Goal: Task Accomplishment & Management: Use online tool/utility

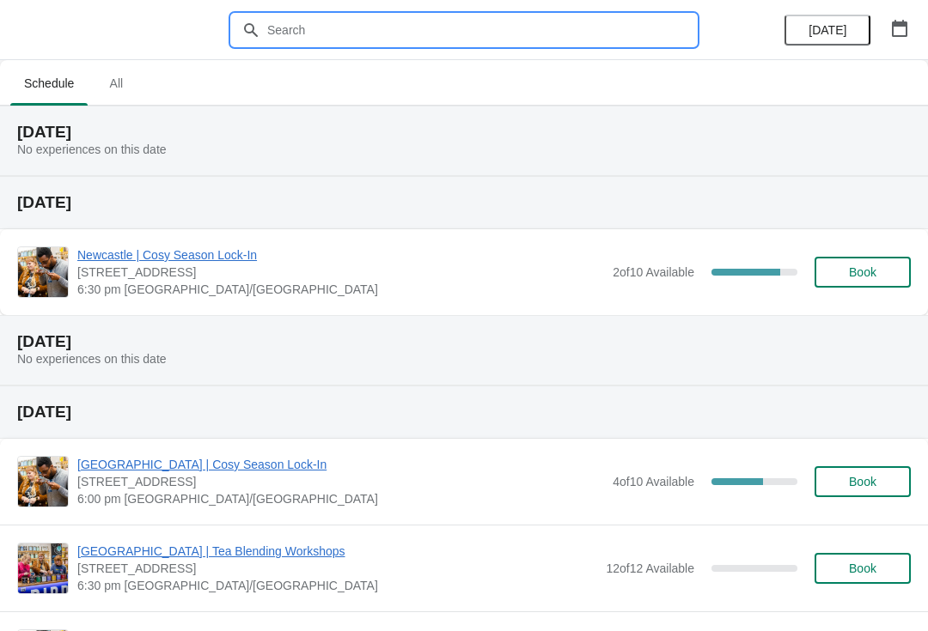
click at [476, 28] on input "text" at bounding box center [481, 30] width 430 height 31
type input "[GEOGRAPHIC_DATA]"
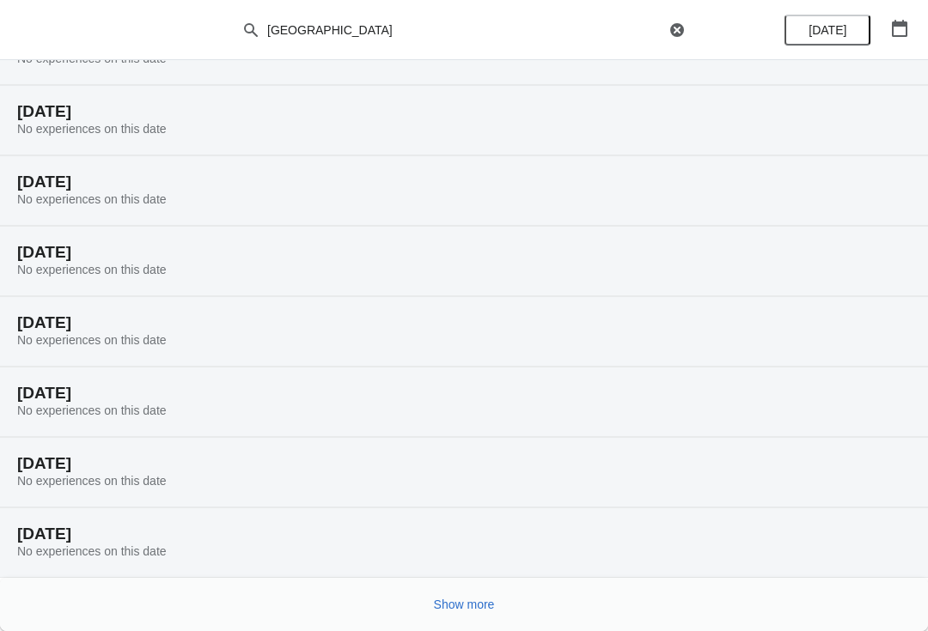
scroll to position [91, 0]
click at [473, 593] on button "Show more" at bounding box center [464, 604] width 75 height 31
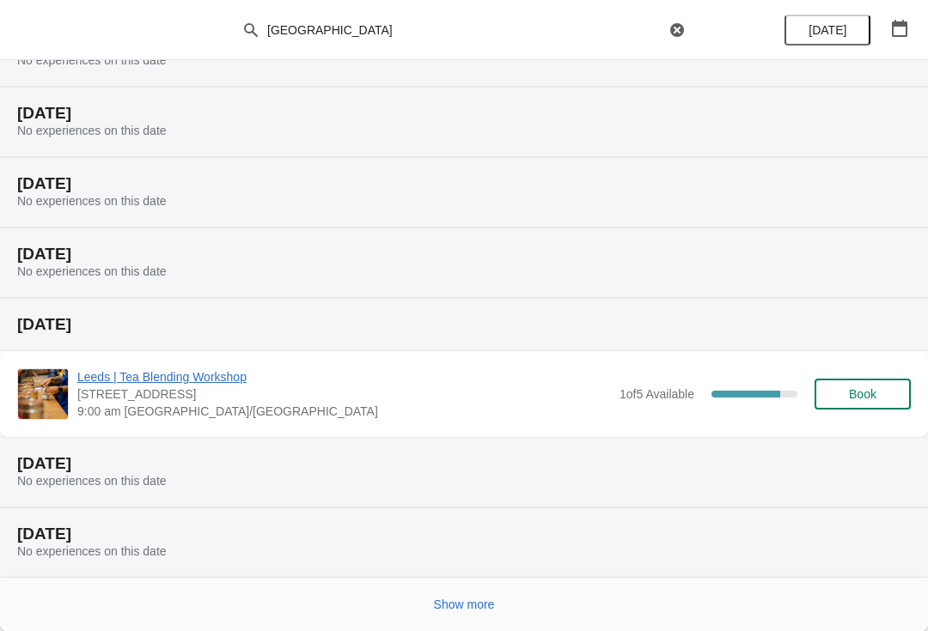
scroll to position [723, 0]
click at [457, 618] on button "Show more" at bounding box center [464, 604] width 75 height 31
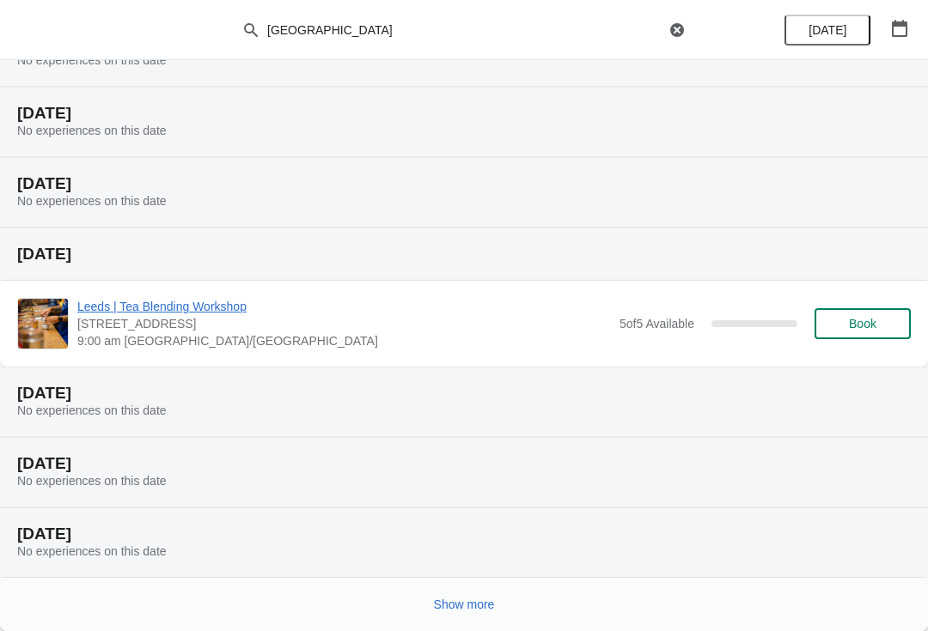
scroll to position [1356, 0]
click at [460, 599] on span "Show more" at bounding box center [464, 605] width 61 height 14
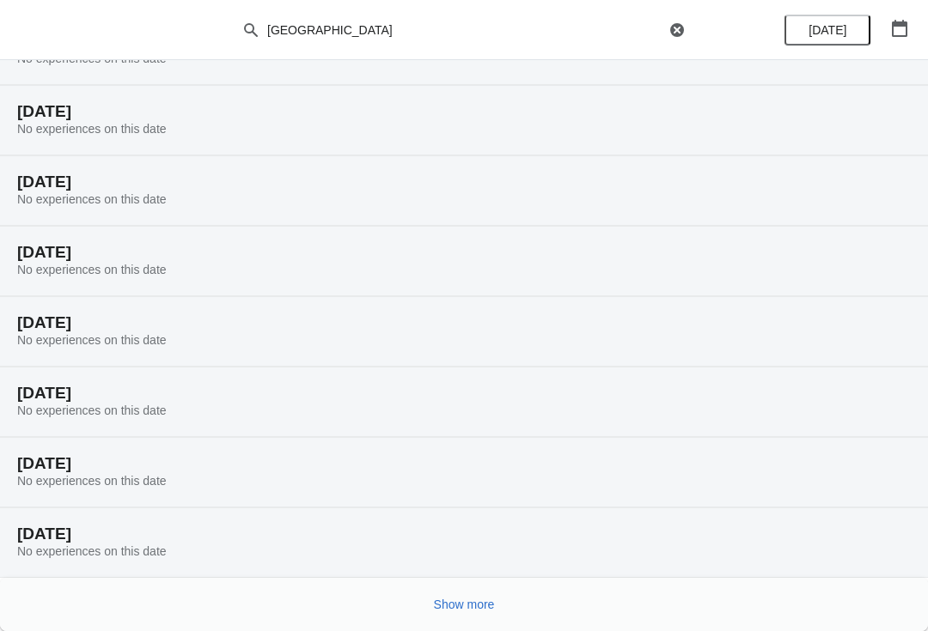
scroll to position [1919, 0]
click at [469, 613] on button "Show more" at bounding box center [464, 604] width 75 height 31
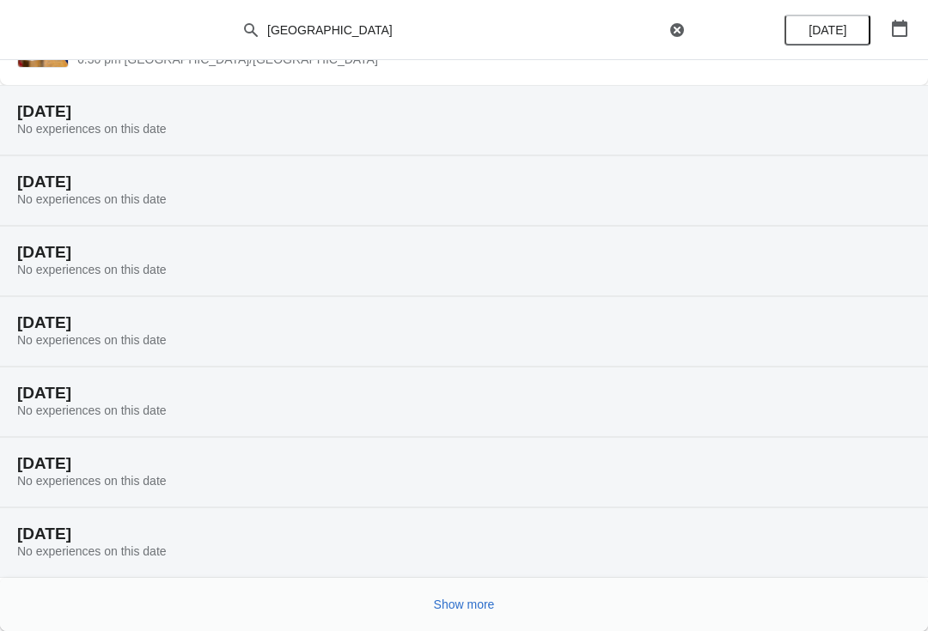
scroll to position [2552, 0]
click at [475, 603] on span "Show more" at bounding box center [464, 605] width 61 height 14
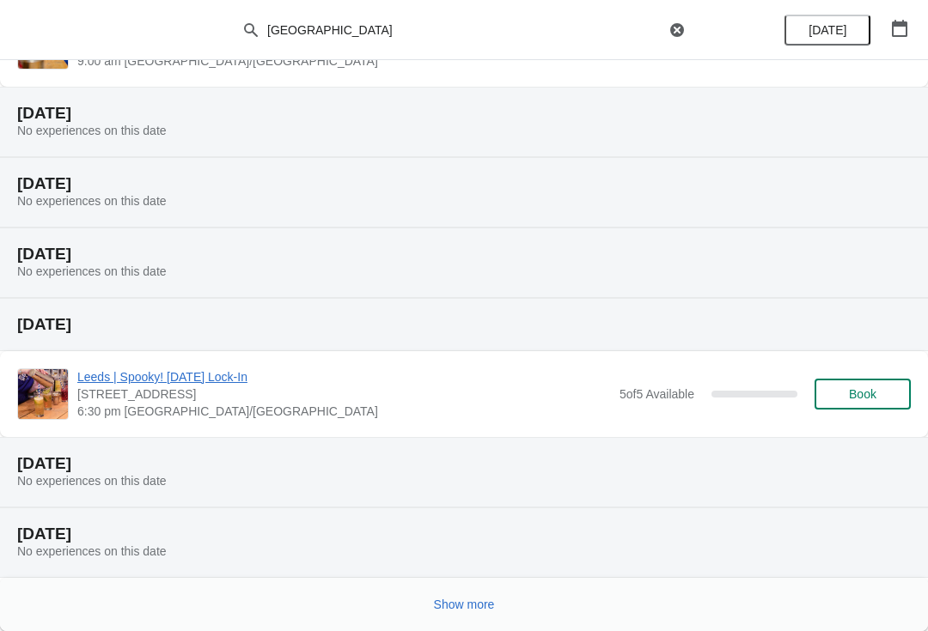
scroll to position [3253, 0]
click at [473, 601] on span "Show more" at bounding box center [464, 605] width 61 height 14
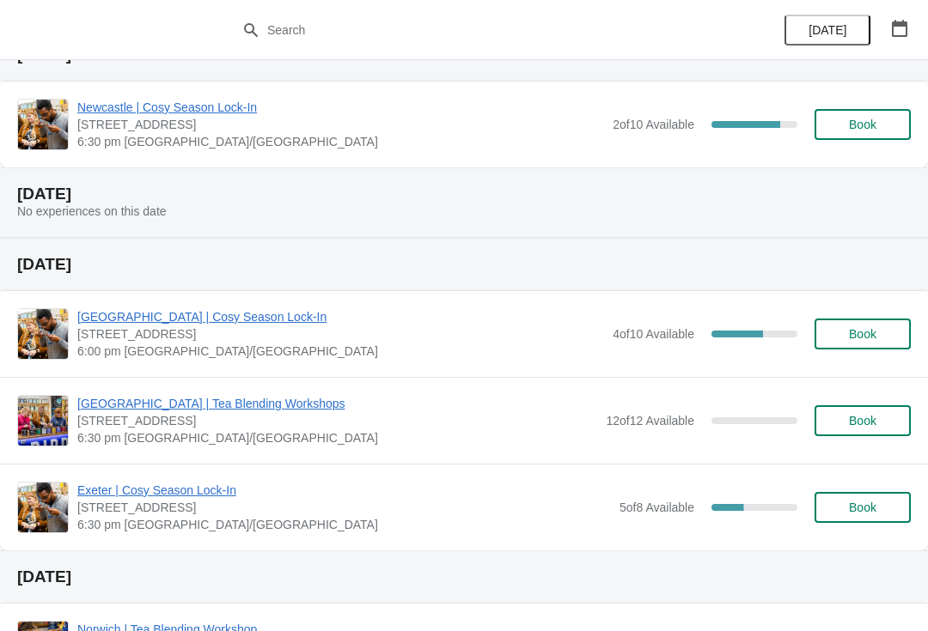
scroll to position [143, 0]
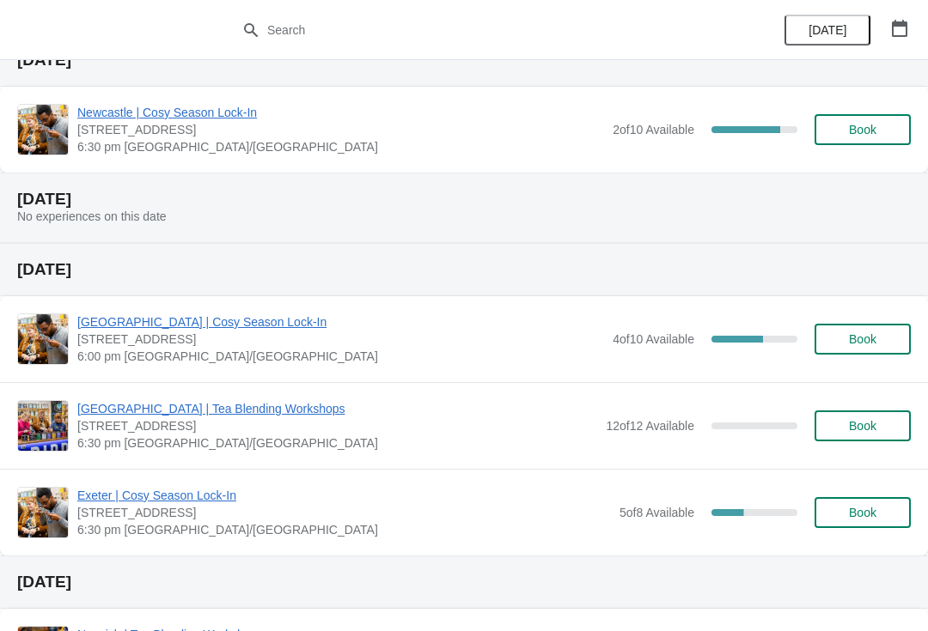
click at [914, 20] on button "button" at bounding box center [899, 28] width 31 height 31
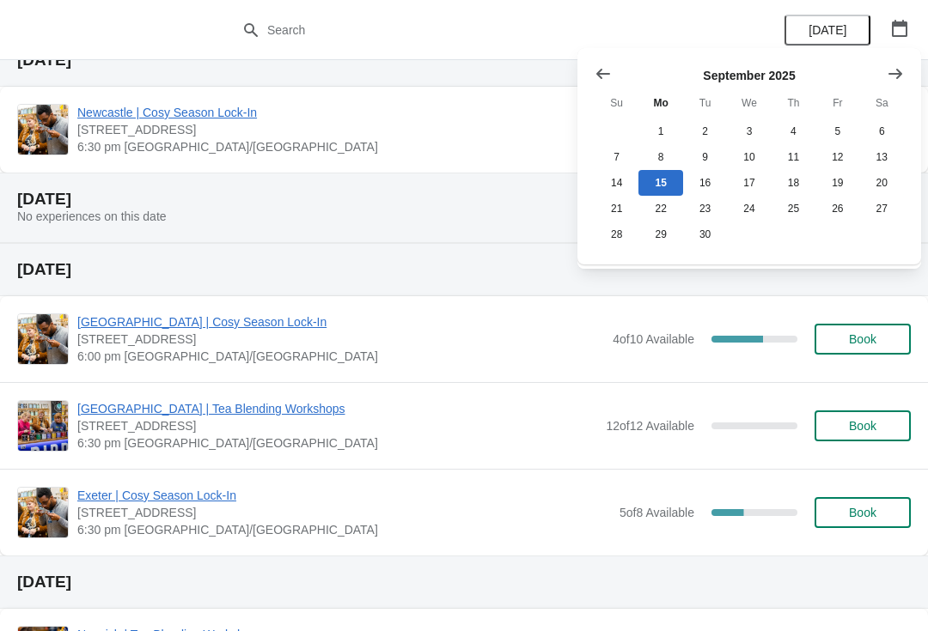
click at [890, 67] on icon "Show next month, October 2025" at bounding box center [895, 73] width 17 height 17
click at [892, 69] on icon "Show next month, November 2025" at bounding box center [895, 73] width 17 height 17
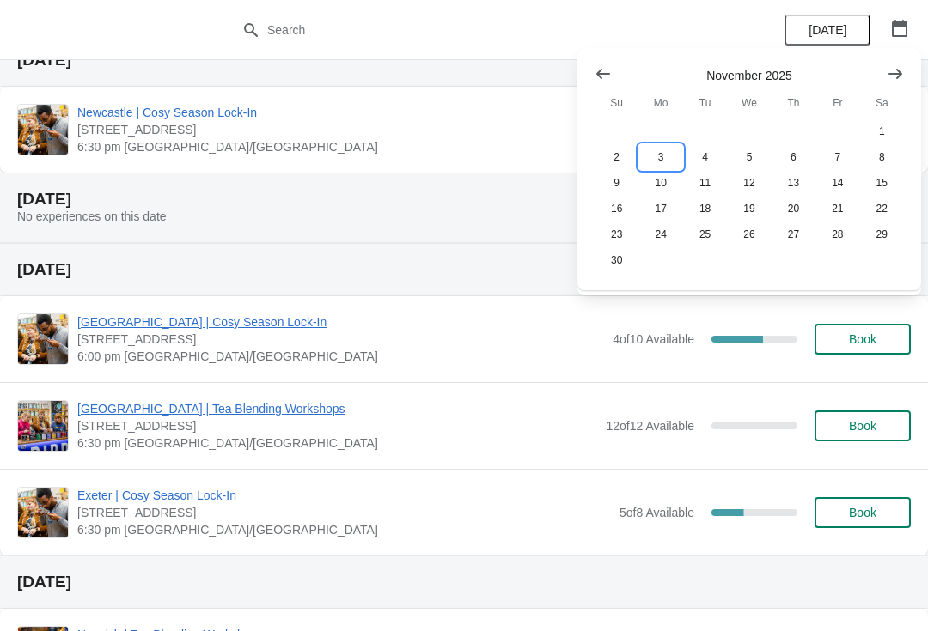
click at [652, 159] on button "3" at bounding box center [660, 157] width 44 height 26
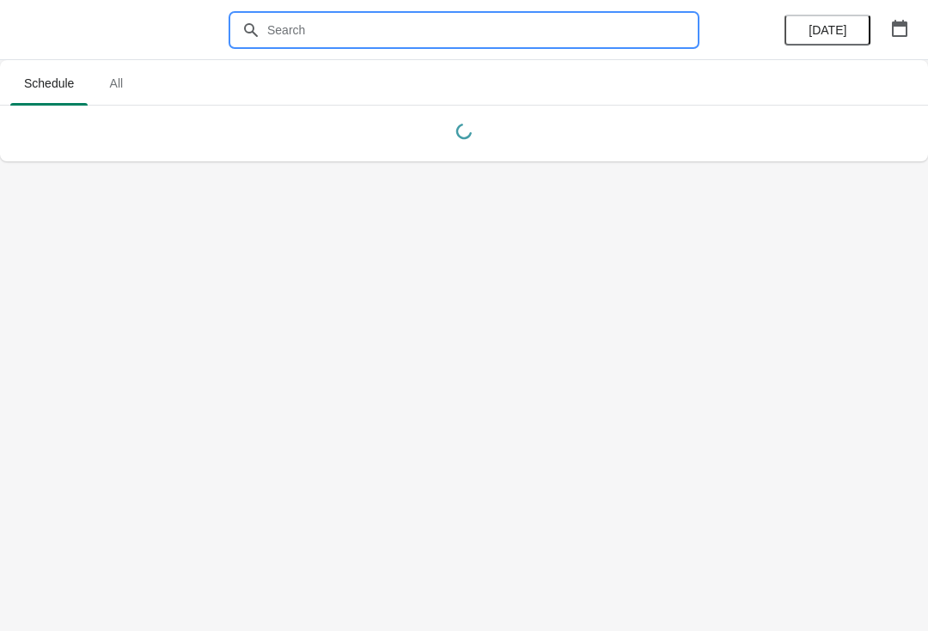
click at [291, 35] on input "text" at bounding box center [481, 30] width 430 height 31
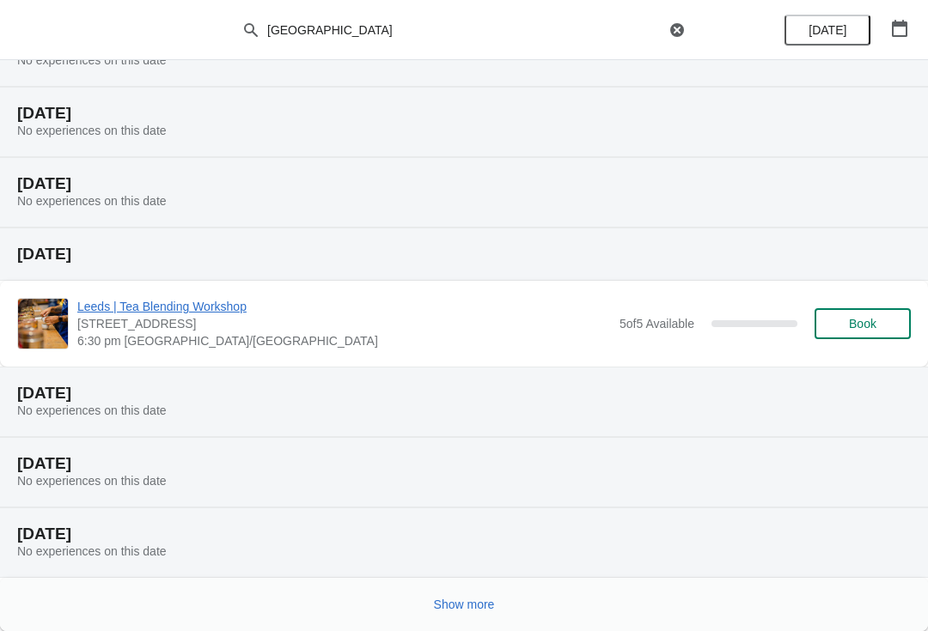
scroll to position [160, 0]
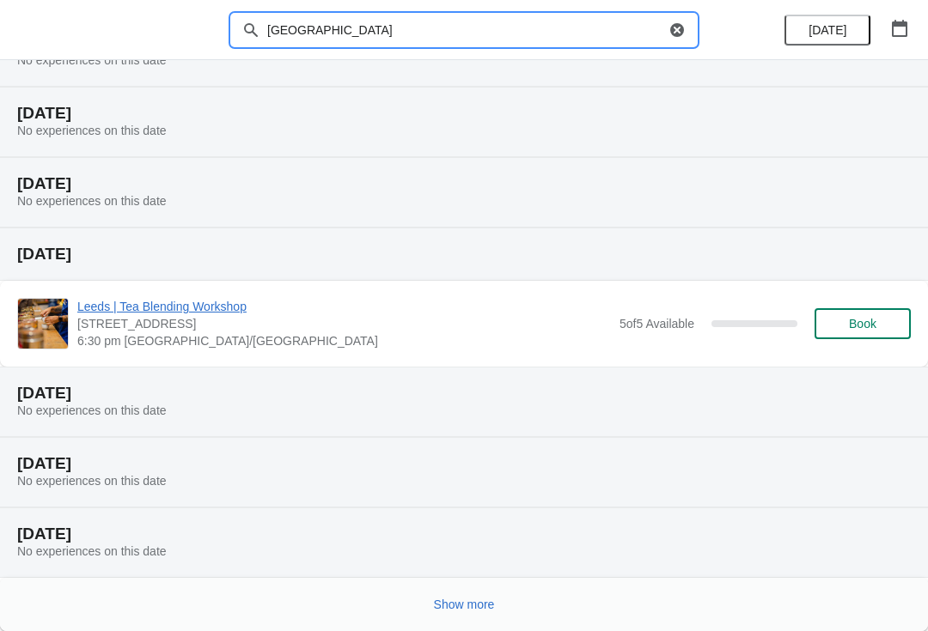
type input "[GEOGRAPHIC_DATA]"
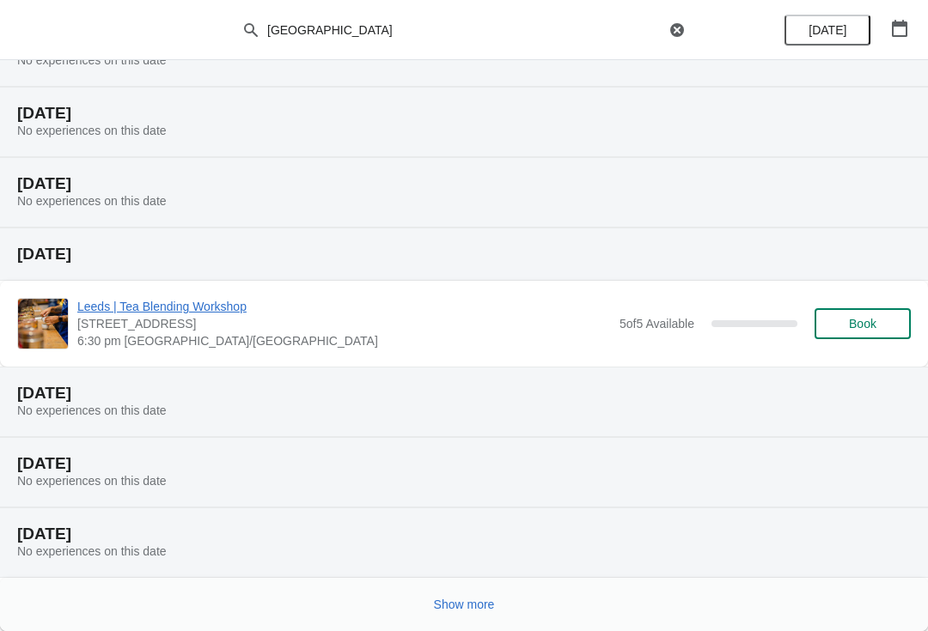
click at [469, 608] on span "Show more" at bounding box center [464, 605] width 61 height 14
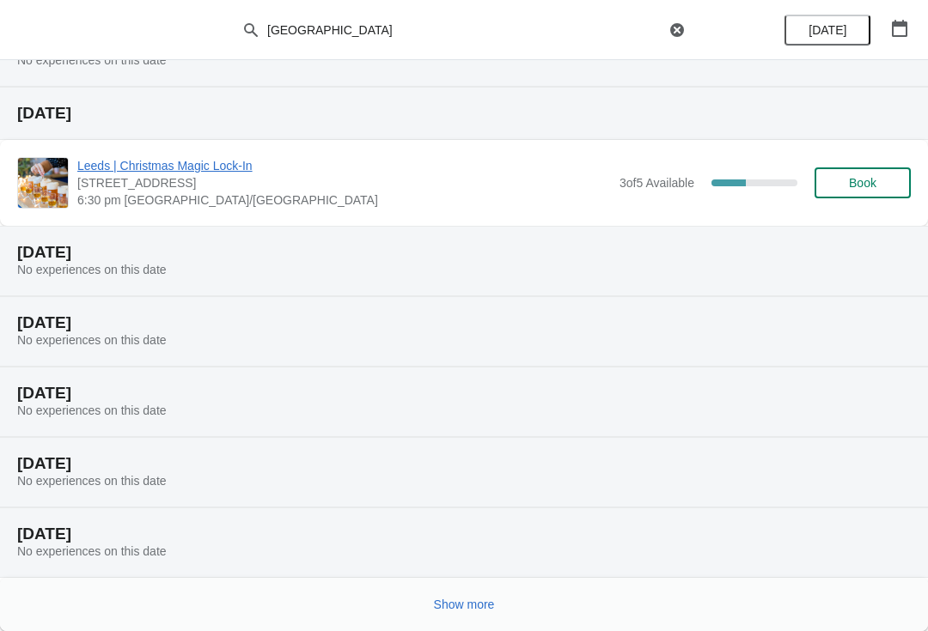
scroll to position [792, 0]
click at [484, 595] on button "Show more" at bounding box center [464, 604] width 75 height 31
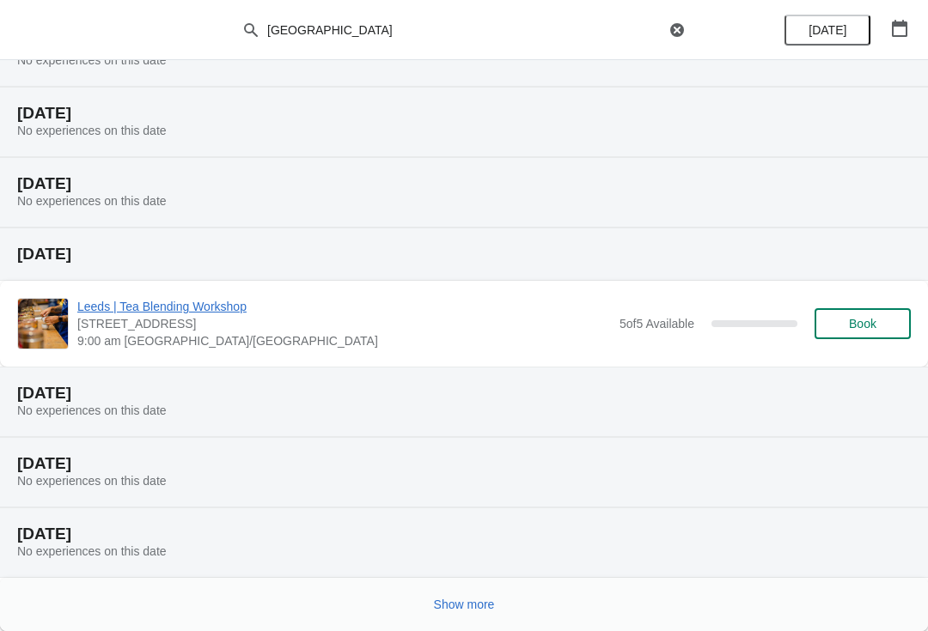
scroll to position [1424, 0]
click at [476, 590] on button "Show more" at bounding box center [464, 604] width 75 height 31
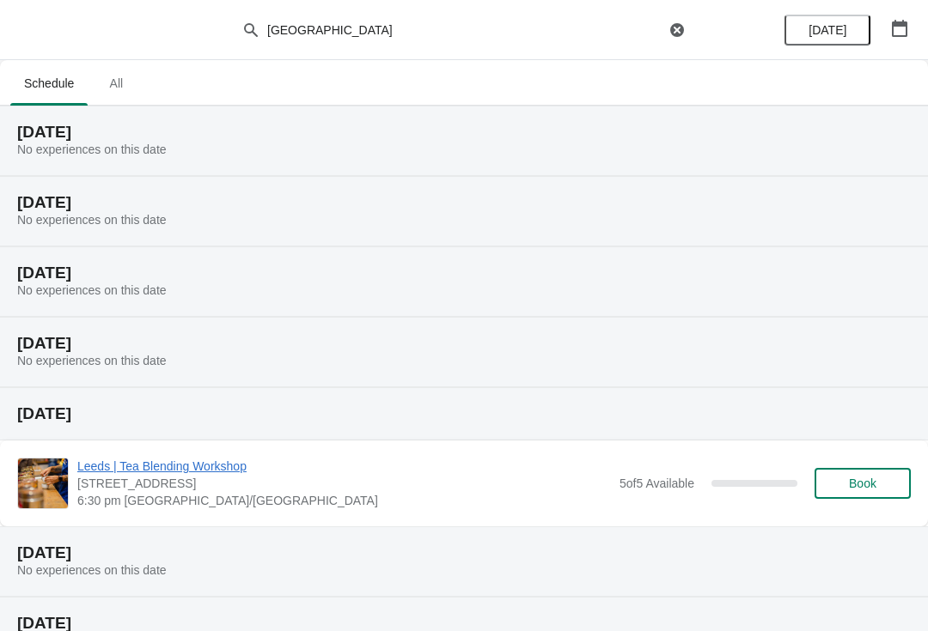
scroll to position [0, 0]
click at [905, 27] on icon "button" at bounding box center [899, 28] width 17 height 17
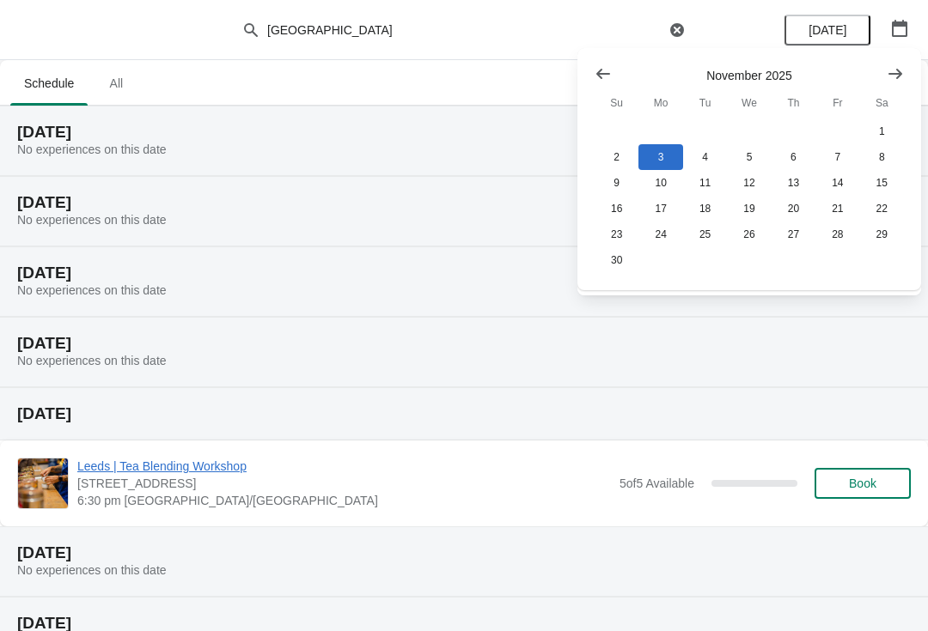
click at [599, 76] on icon "Show previous month, October 2025" at bounding box center [603, 73] width 17 height 17
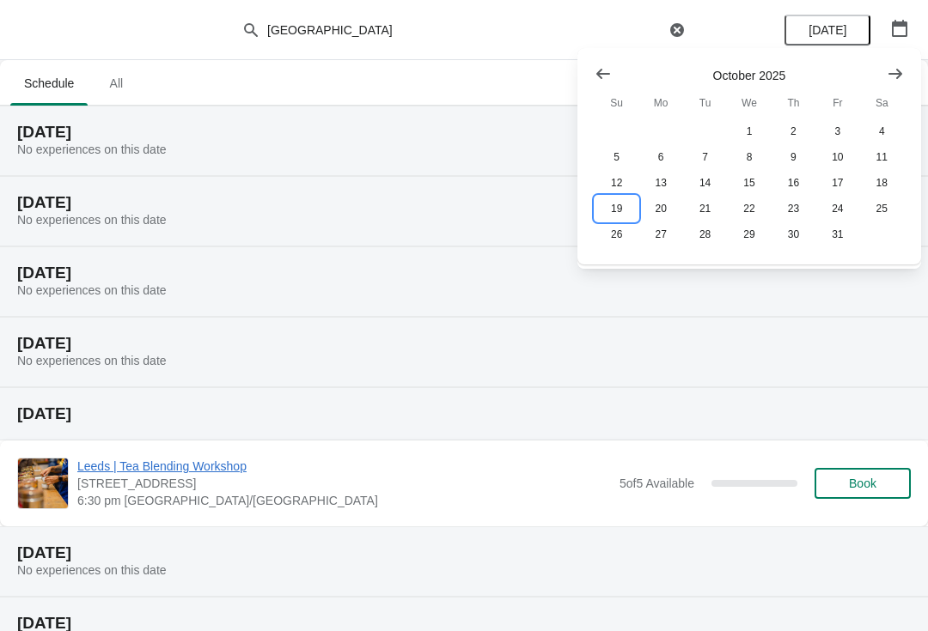
click at [614, 215] on button "19" at bounding box center [617, 209] width 44 height 26
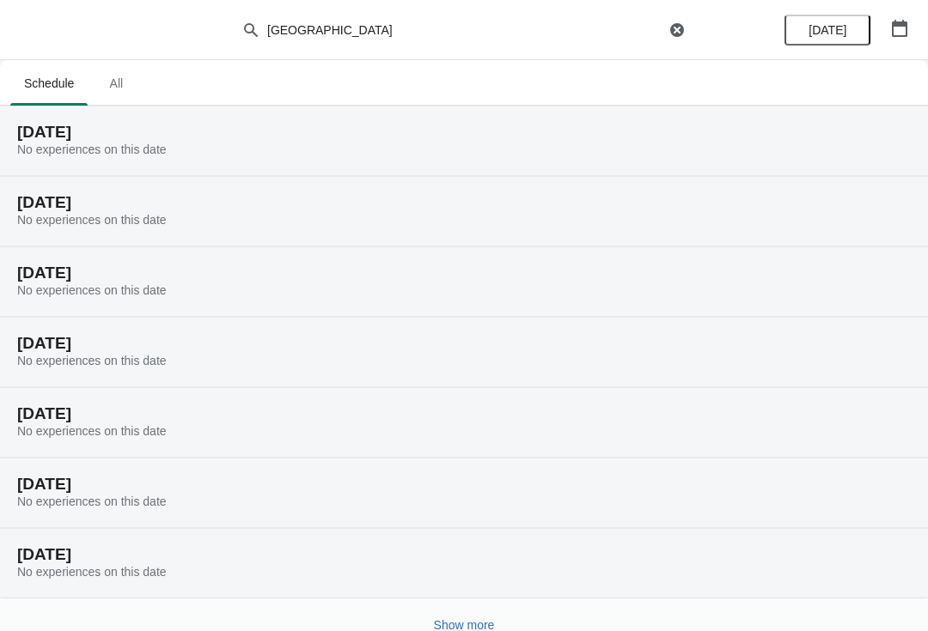
scroll to position [15, 0]
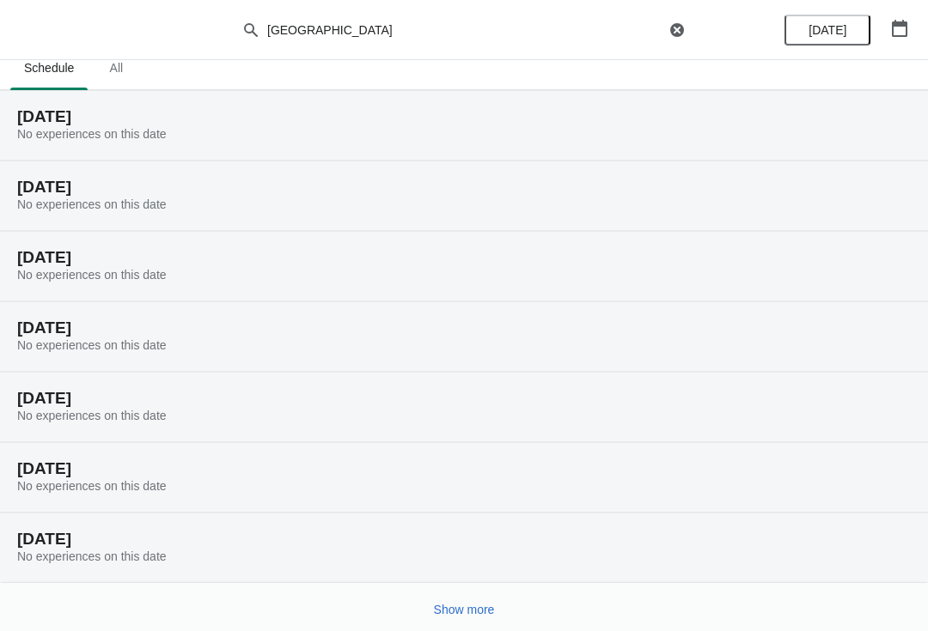
click at [453, 595] on button "Show more" at bounding box center [464, 610] width 75 height 31
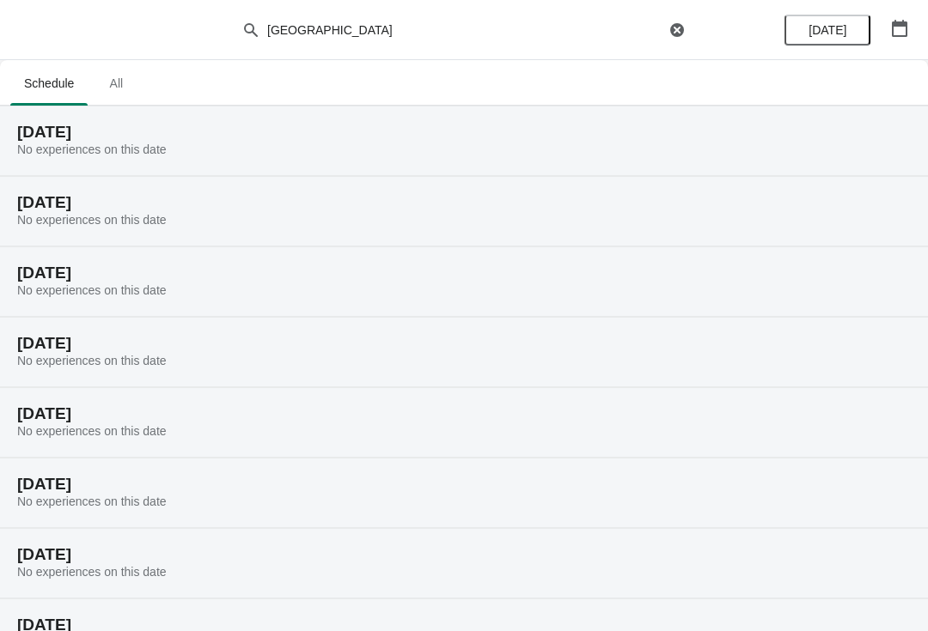
scroll to position [0, 0]
click at [891, 36] on icon "button" at bounding box center [899, 28] width 17 height 17
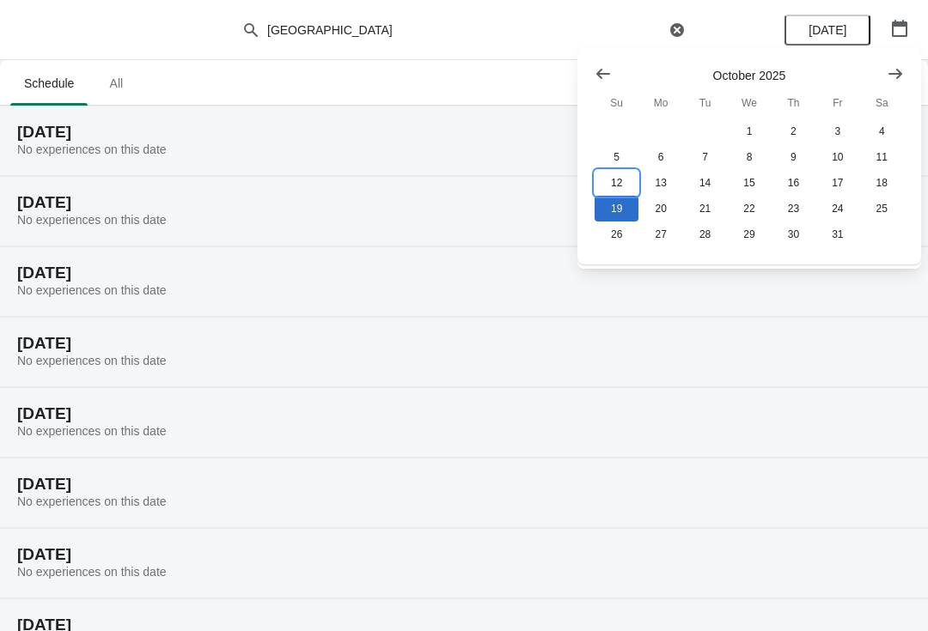
click at [621, 191] on button "12" at bounding box center [617, 183] width 44 height 26
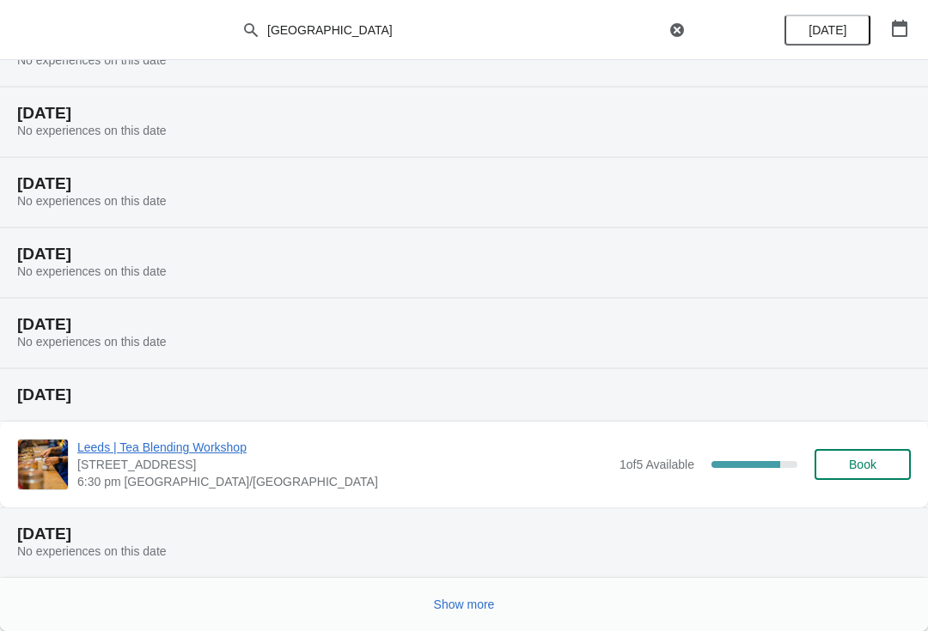
scroll to position [89, 0]
click at [467, 595] on button "Show more" at bounding box center [464, 604] width 75 height 31
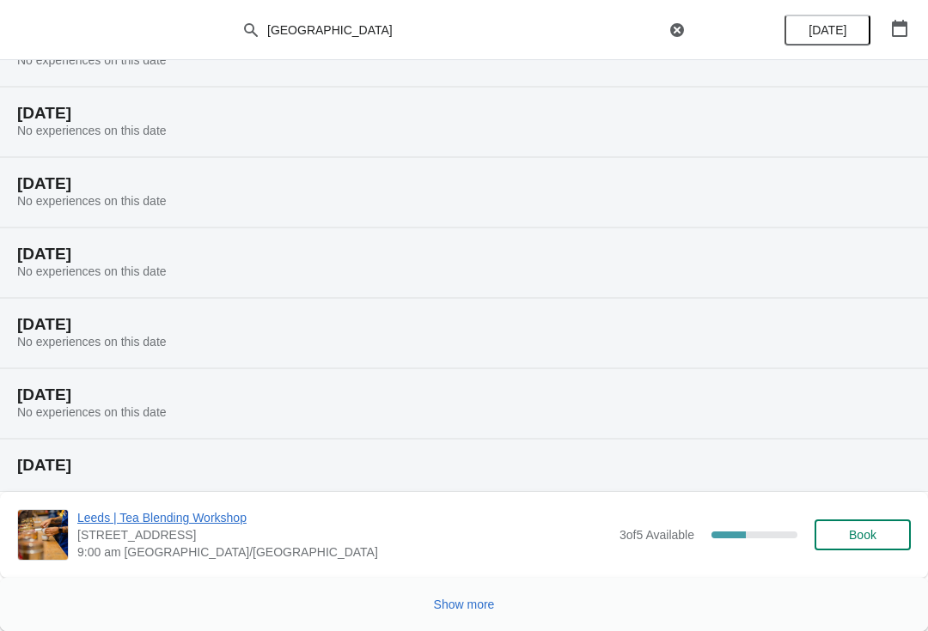
scroll to position [722, 0]
click at [474, 615] on button "Show more" at bounding box center [464, 604] width 75 height 31
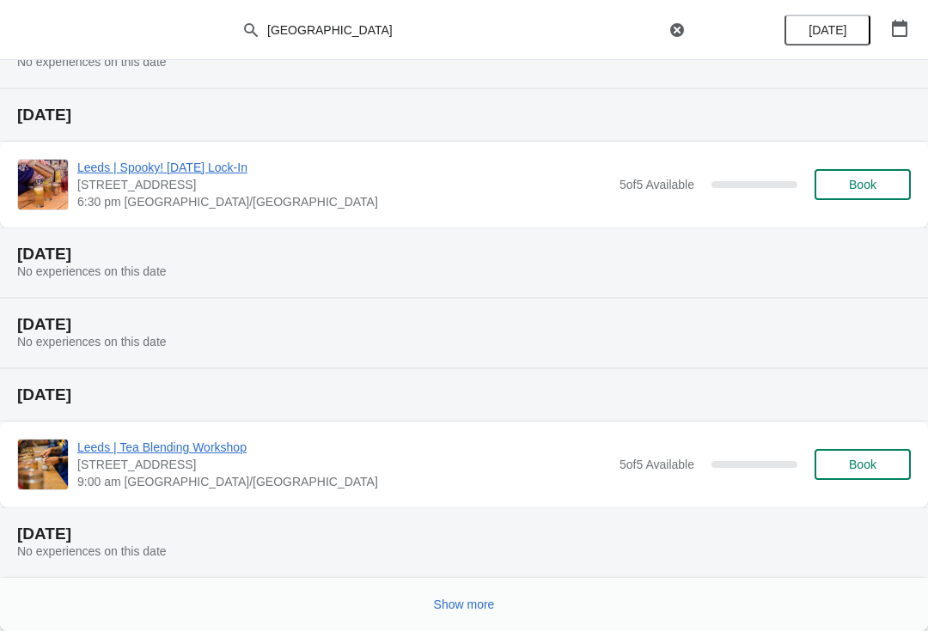
scroll to position [1423, 0]
click at [470, 600] on span "Show more" at bounding box center [464, 605] width 61 height 14
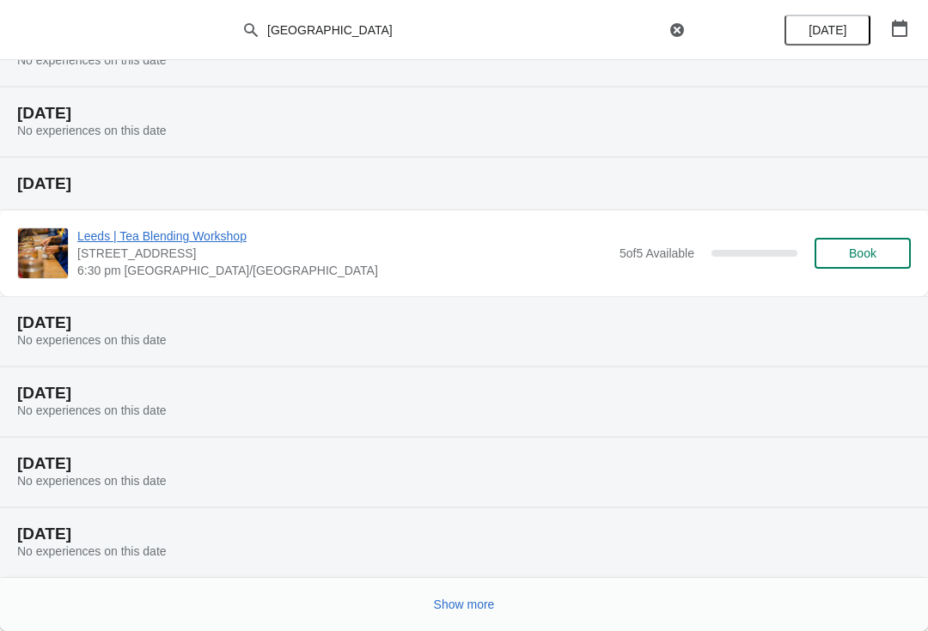
scroll to position [2055, 0]
click at [465, 619] on button "Show more" at bounding box center [464, 604] width 75 height 31
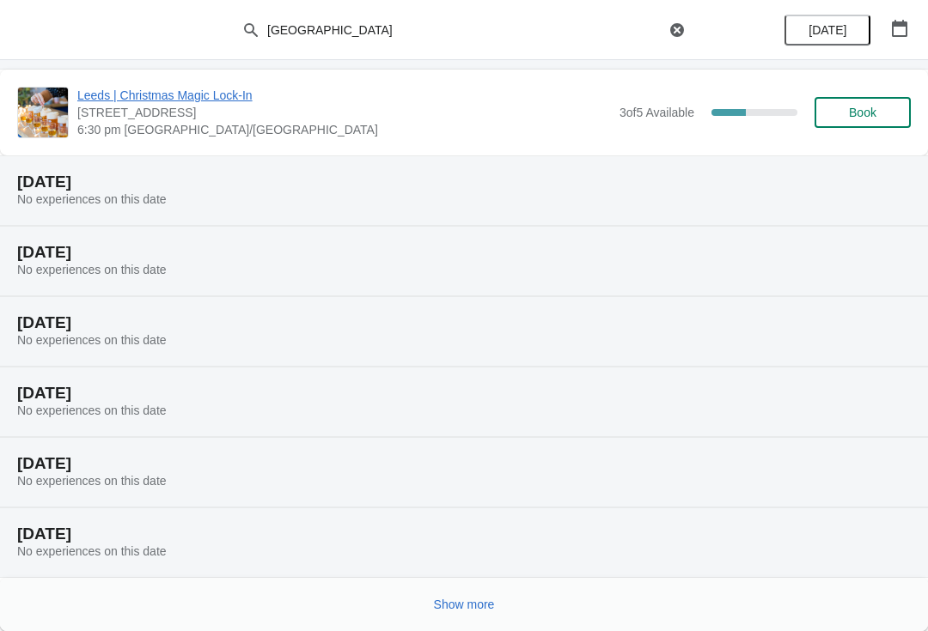
scroll to position [2687, 0]
click at [464, 598] on span "Show more" at bounding box center [464, 605] width 61 height 14
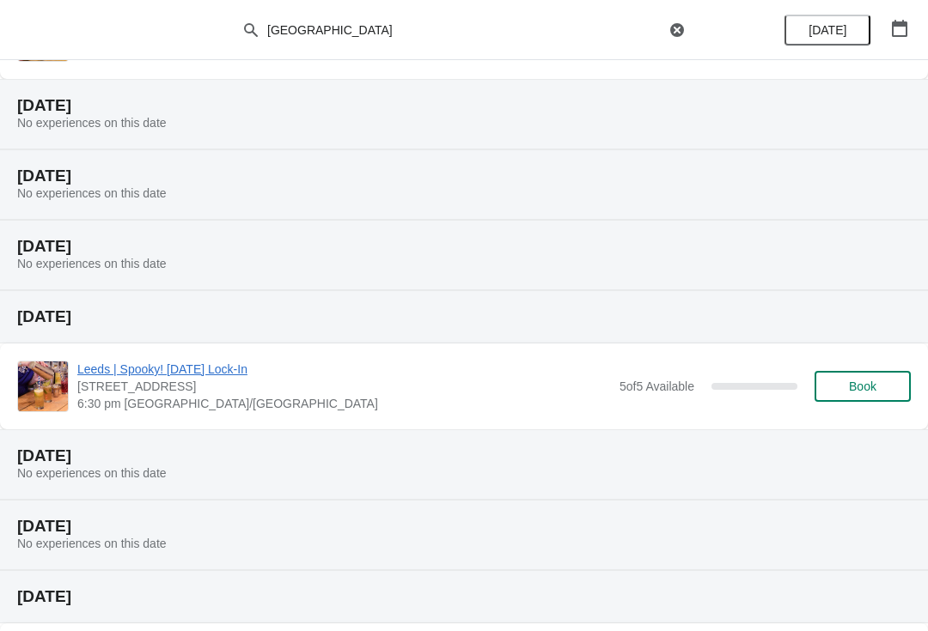
scroll to position [1220, 0]
